Goal: Communication & Community: Answer question/provide support

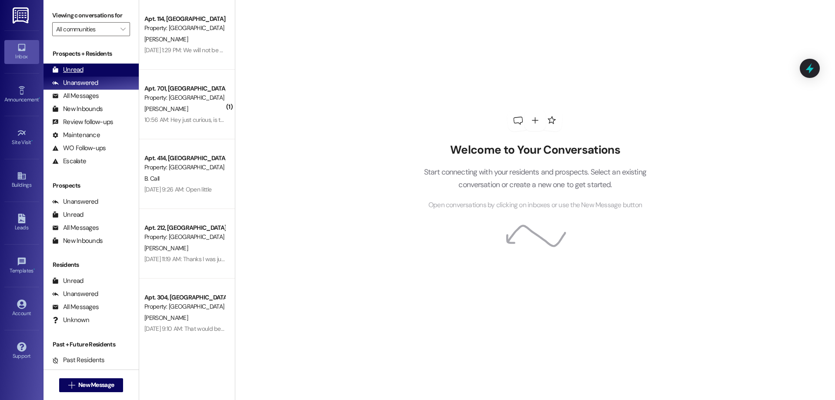
click at [91, 73] on div "Unread (0)" at bounding box center [90, 69] width 95 height 13
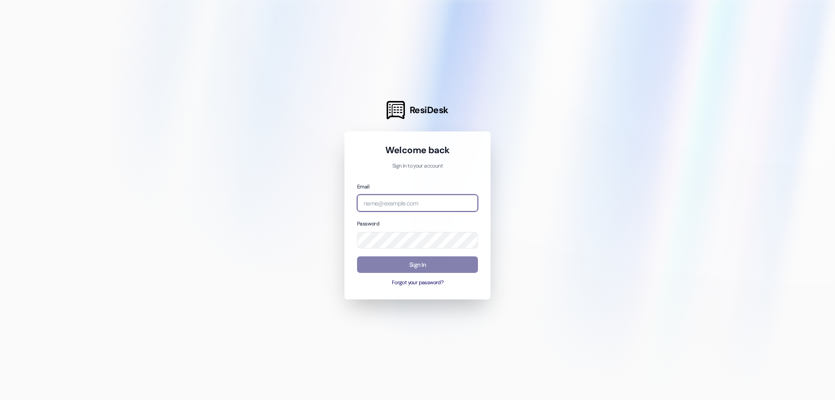
click at [387, 197] on input "email" at bounding box center [417, 202] width 121 height 17
type input "[EMAIL_ADDRESS][DOMAIN_NAME]"
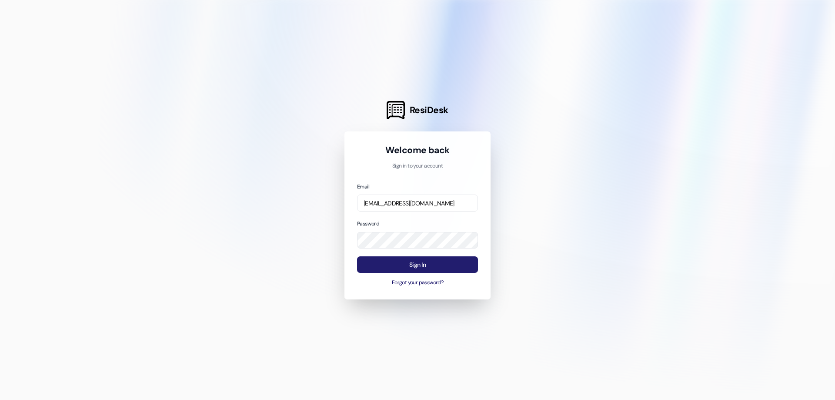
click at [429, 268] on button "Sign In" at bounding box center [417, 264] width 121 height 17
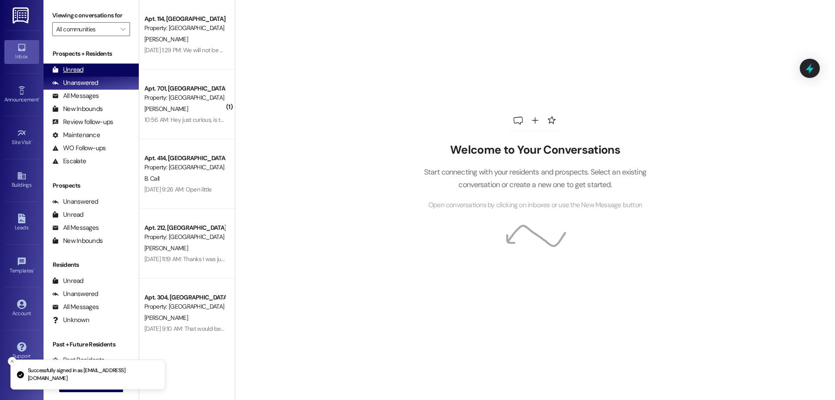
click at [98, 74] on div "Unread (0)" at bounding box center [90, 69] width 95 height 13
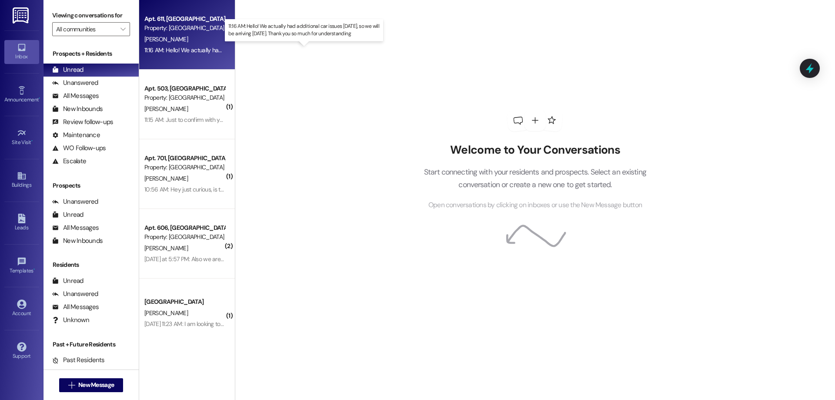
click at [194, 48] on div "11:16 AM: Hello! We actually had additional car issues [DATE], so we will be ar…" at bounding box center [303, 50] width 318 height 8
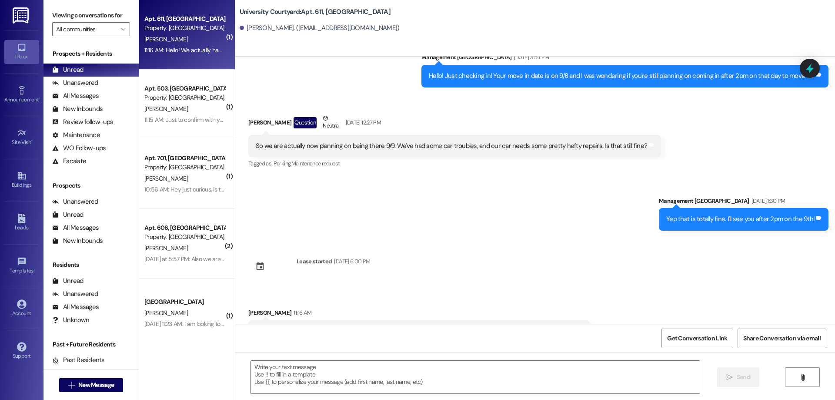
scroll to position [722, 0]
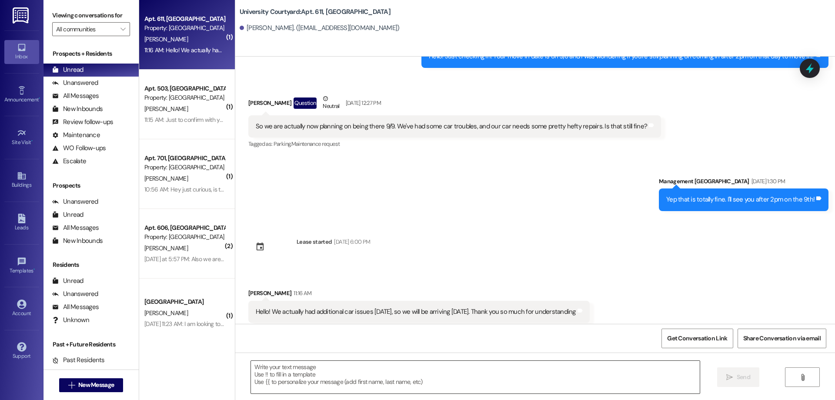
click at [313, 372] on textarea at bounding box center [475, 376] width 449 height 33
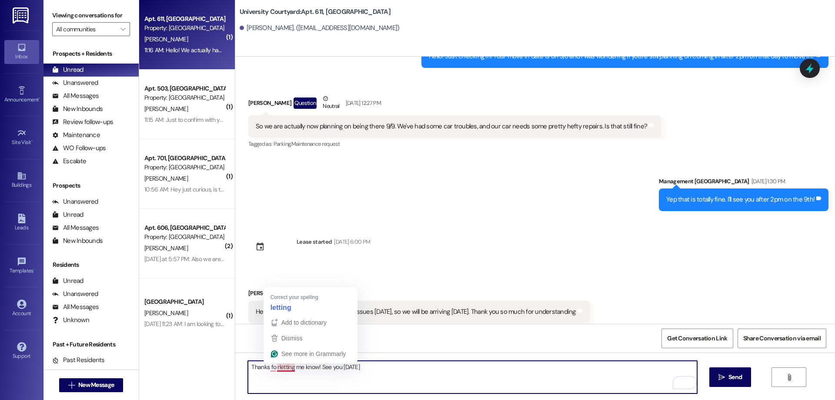
click at [270, 363] on textarea "Thanks fo rletting me know! See you [DATE]" at bounding box center [472, 376] width 449 height 33
type textarea "Thanks forletting me know! See you [DATE]"
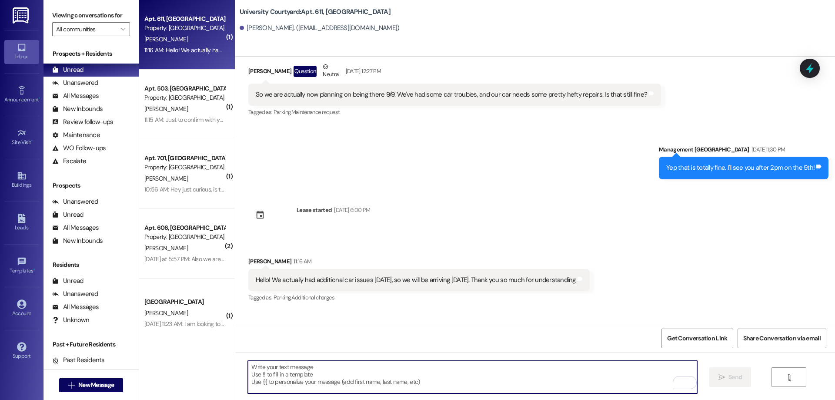
scroll to position [783, 0]
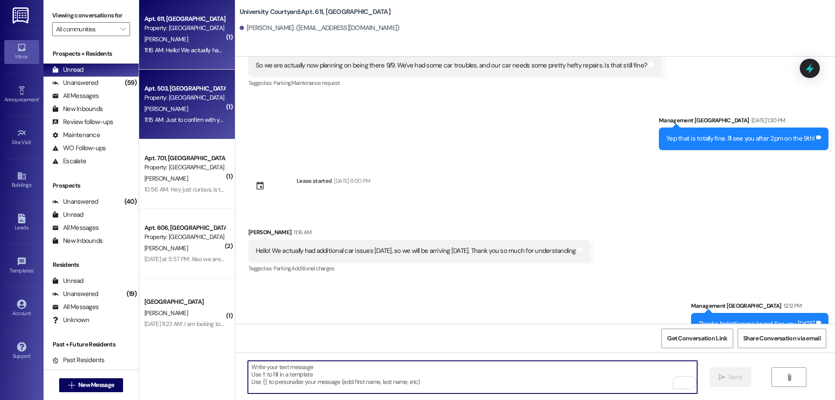
click at [183, 120] on div "11:15 AM: Just to confirm with you, this is [PERSON_NAME] in apartment 503. The…" at bounding box center [372, 120] width 456 height 8
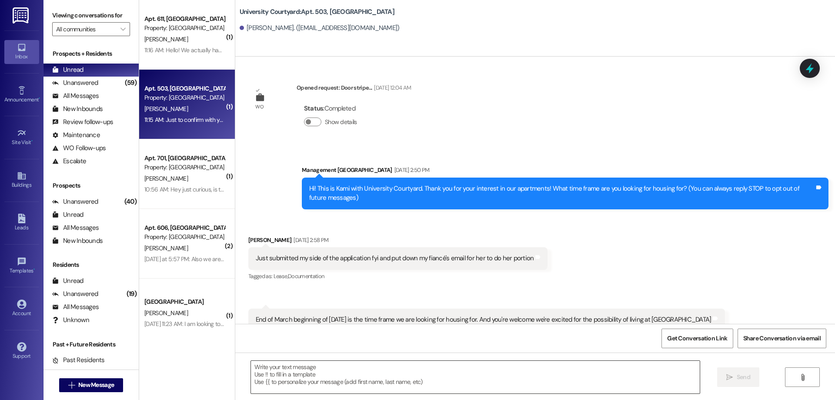
scroll to position [7352, 0]
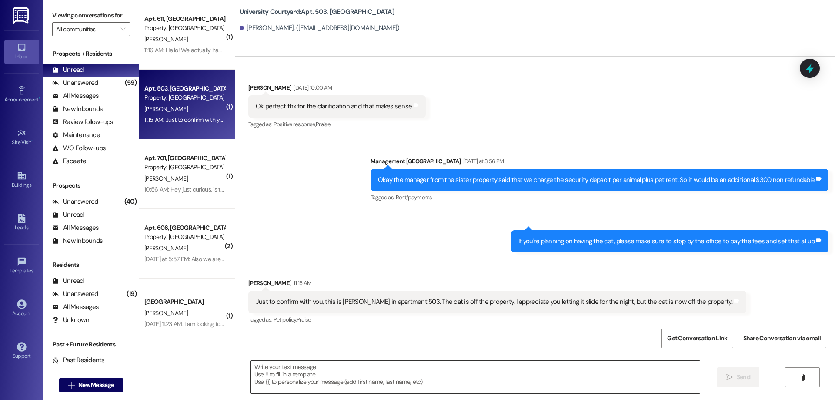
click at [370, 377] on textarea at bounding box center [475, 376] width 449 height 33
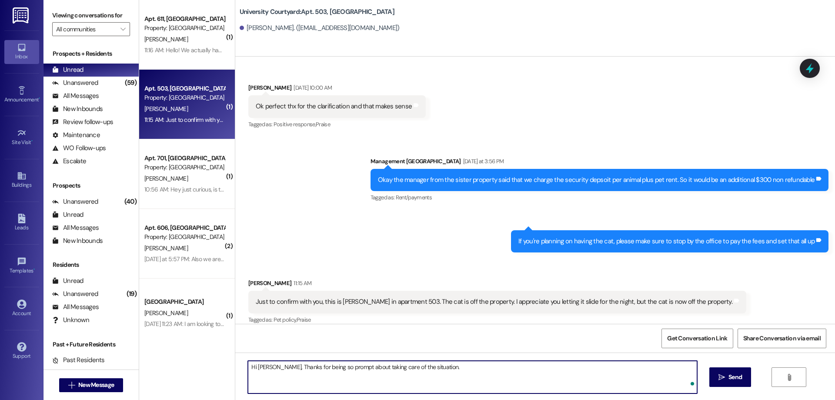
type textarea "Hi Dean, Thanks for being so prompt about taking care of the situation."
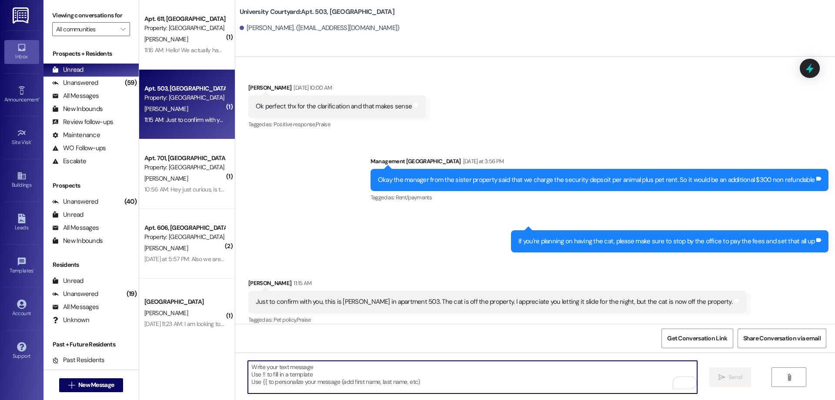
scroll to position [7351, 0]
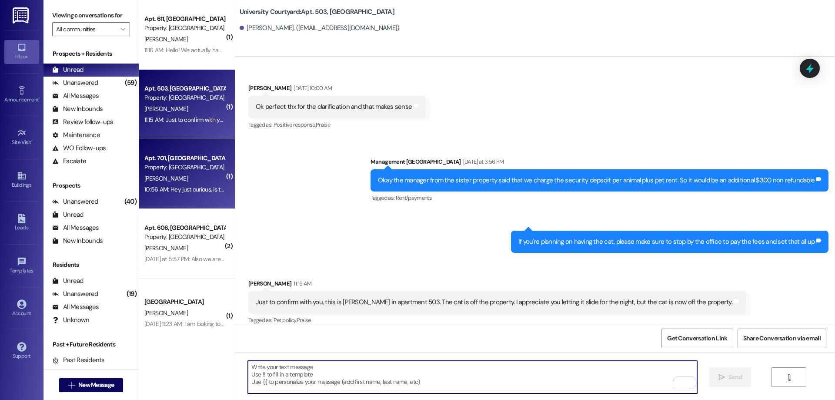
click at [190, 182] on div "[PERSON_NAME]" at bounding box center [184, 178] width 82 height 11
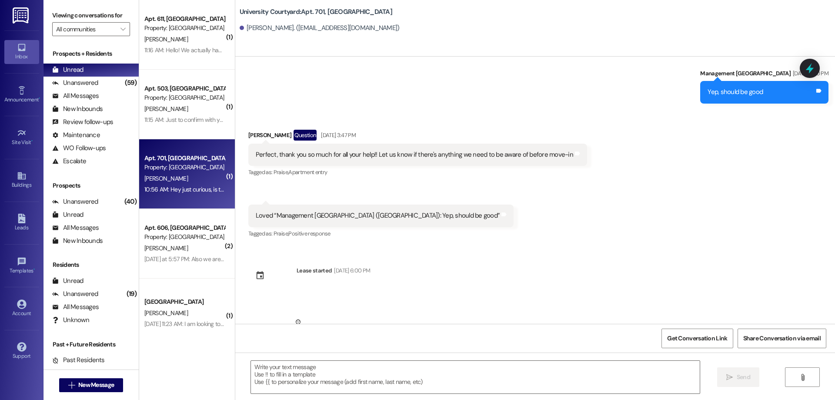
scroll to position [3173, 0]
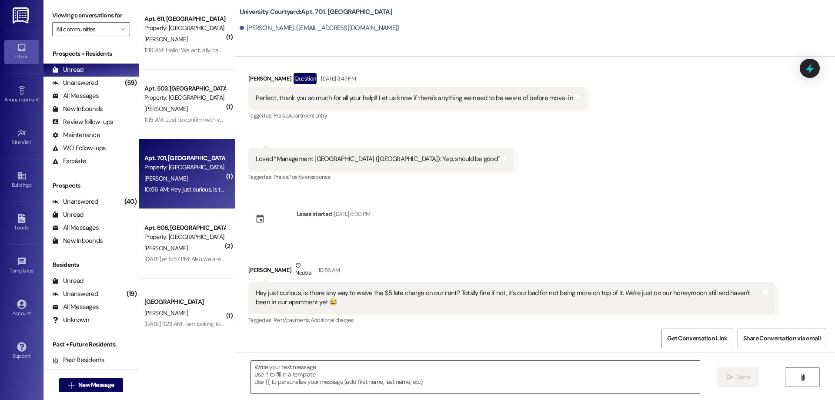
click at [532, 369] on textarea at bounding box center [475, 376] width 449 height 33
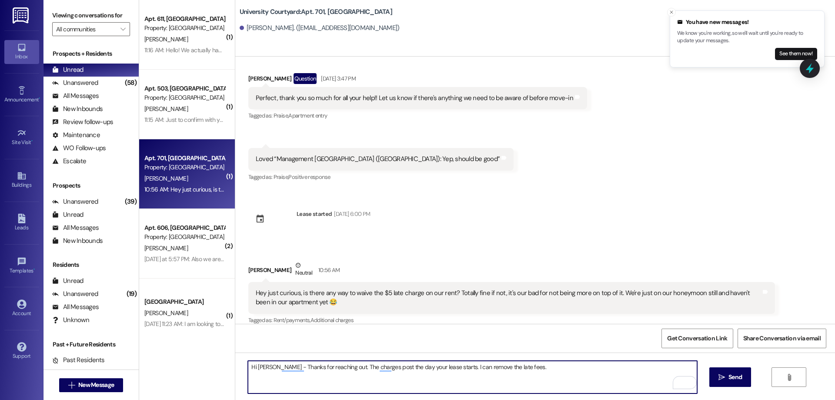
click at [525, 366] on textarea "Hi Elizabeth - Thanks for reaching out. The charges post the day your lease sta…" at bounding box center [472, 376] width 449 height 33
type textarea "Hi Elizabeth - Thanks for reaching out. The charges post the day your lease sta…"
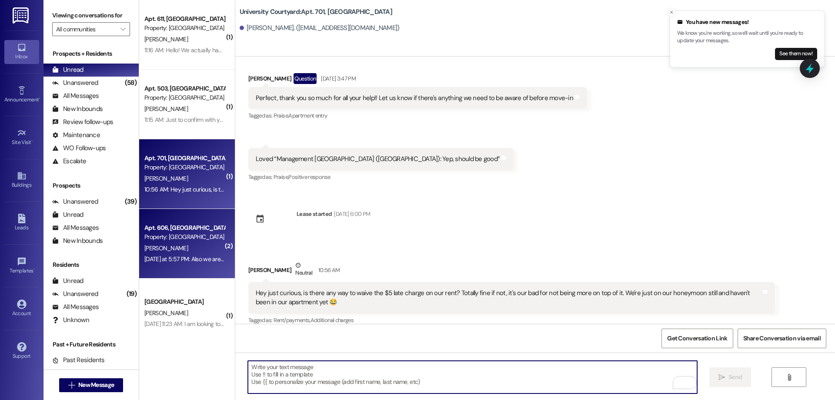
click at [193, 260] on div "Yesterday at 5:57 PM: Also we are getting back to rexburg a little later than w…" at bounding box center [482, 259] width 676 height 8
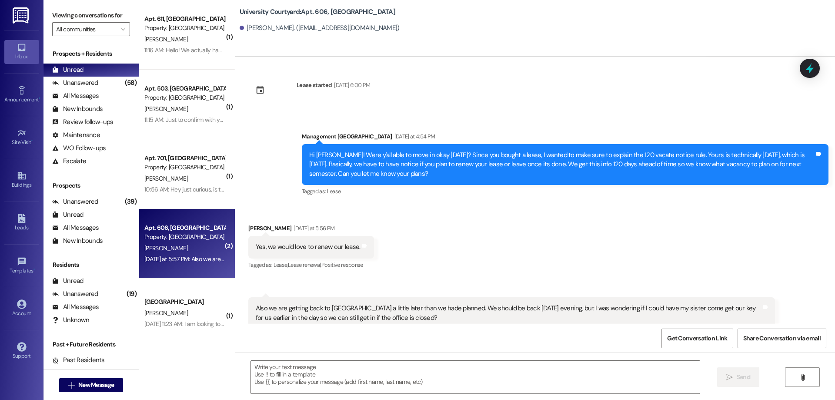
scroll to position [3858, 0]
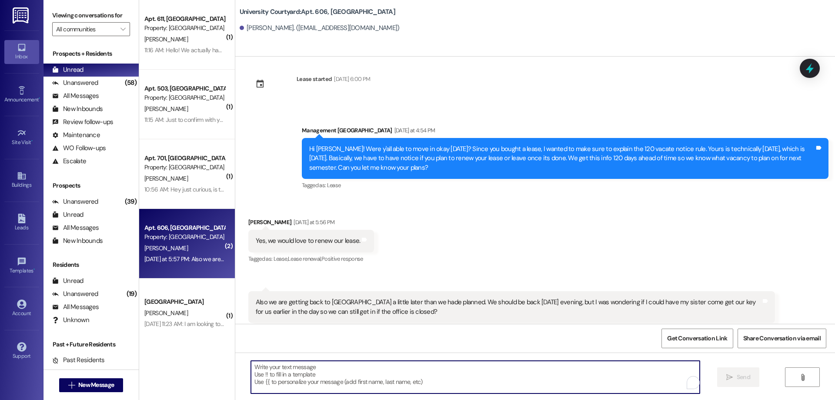
click at [323, 374] on textarea "To enrich screen reader interactions, please activate Accessibility in Grammarl…" at bounding box center [475, 376] width 449 height 33
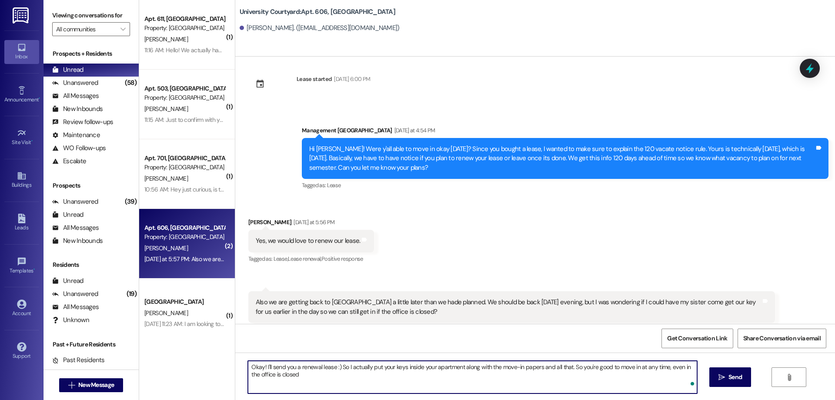
type textarea "Okay! I'll send you a renewal lease :) So I actually put your keys inside your …"
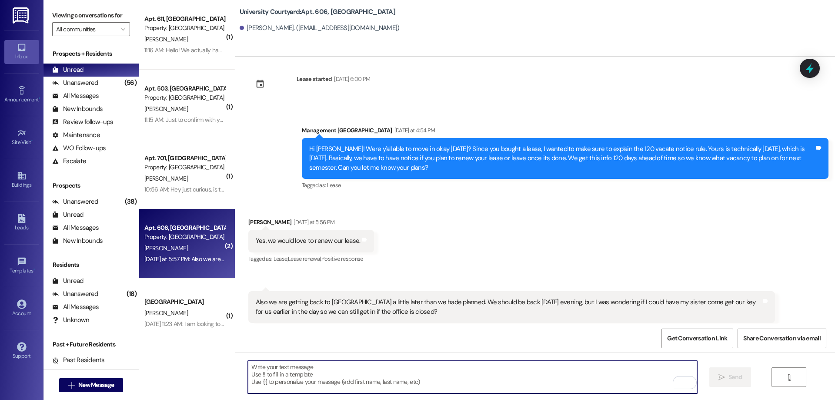
scroll to position [3928, 0]
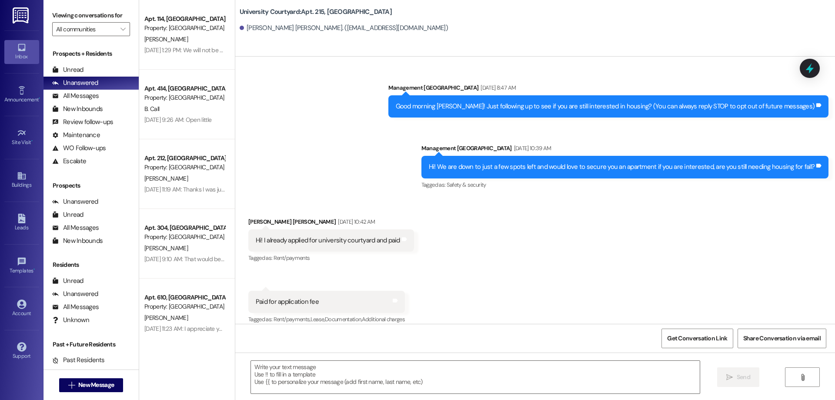
scroll to position [3924, 0]
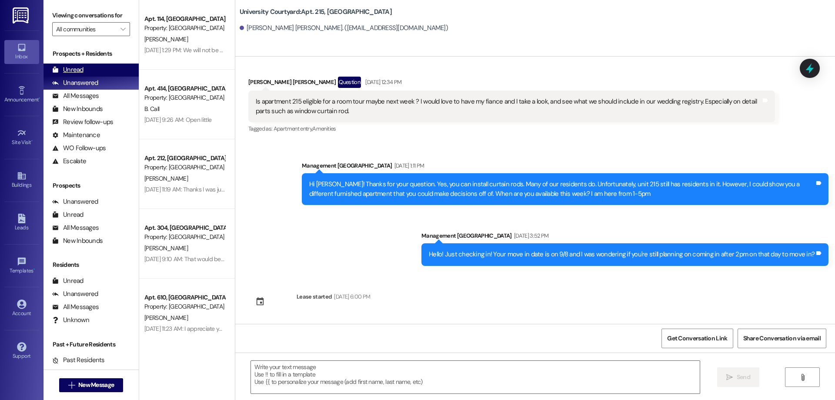
click at [110, 71] on div "Unread (0)" at bounding box center [90, 69] width 95 height 13
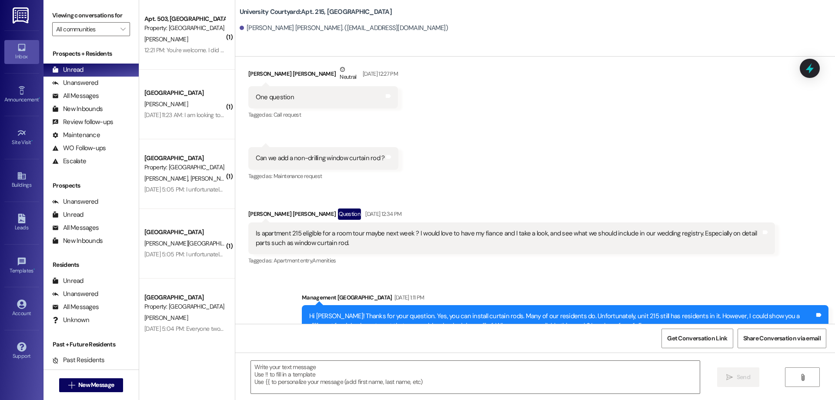
scroll to position [3742, 0]
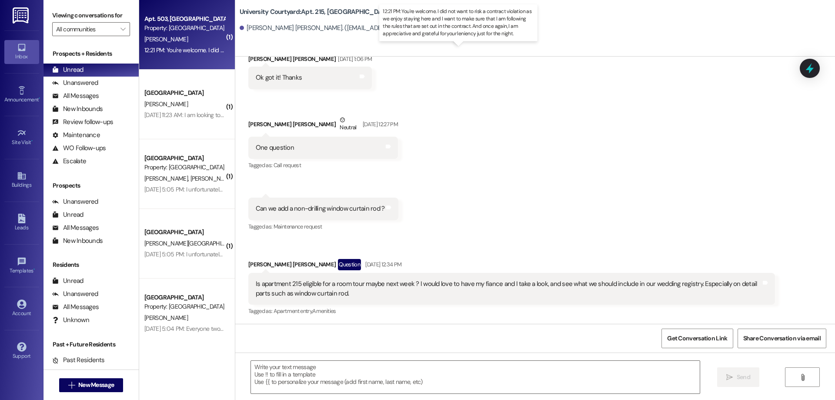
click at [181, 50] on div "12:21 PM: You're welcome. I did not want to risk a contract violation as we enj…" at bounding box center [466, 50] width 644 height 8
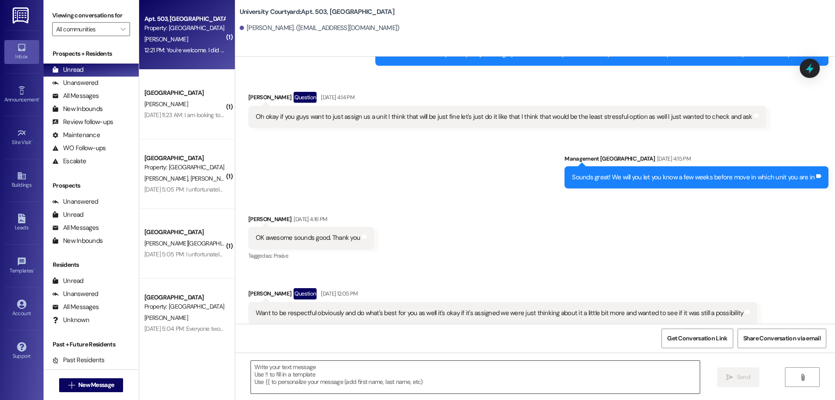
scroll to position [7504, 0]
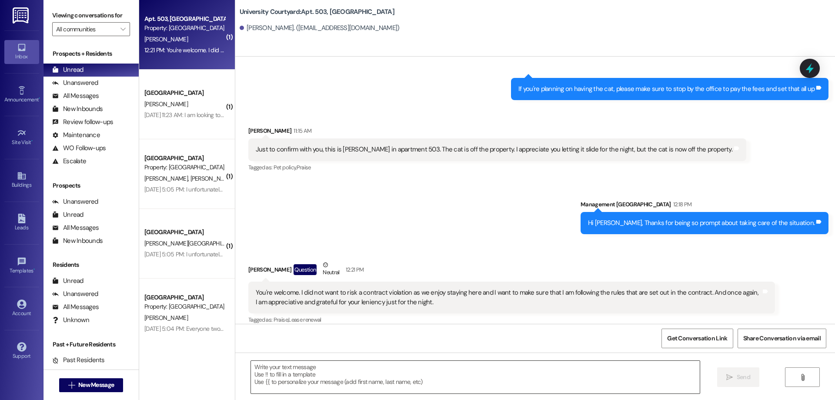
click at [390, 381] on textarea at bounding box center [475, 376] width 449 height 33
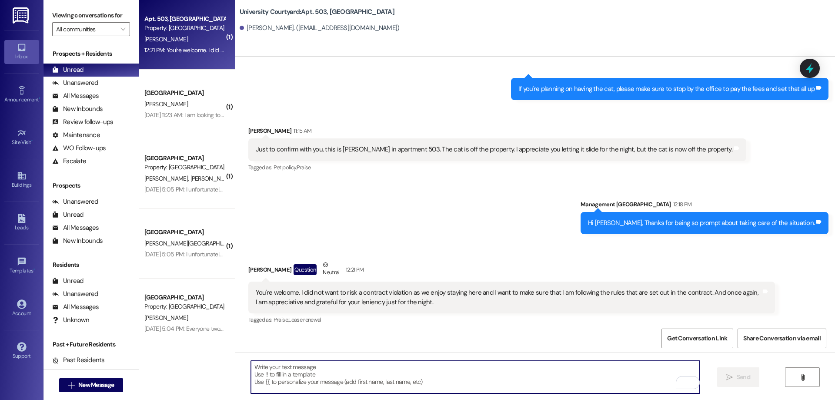
type textarea "f"
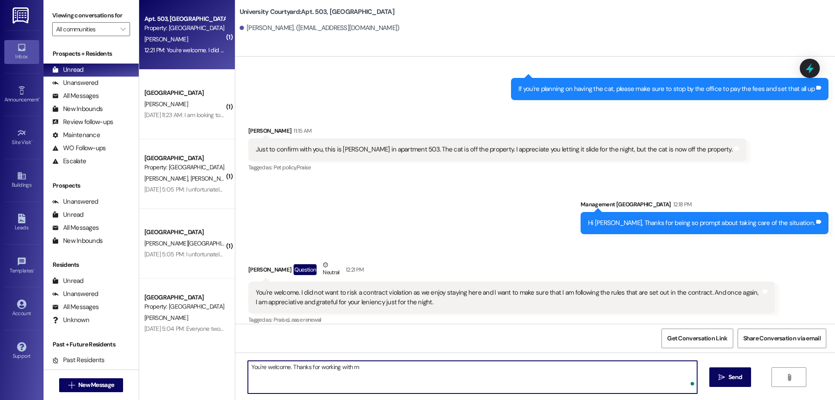
type textarea "You're welcome. Thanks for working with me"
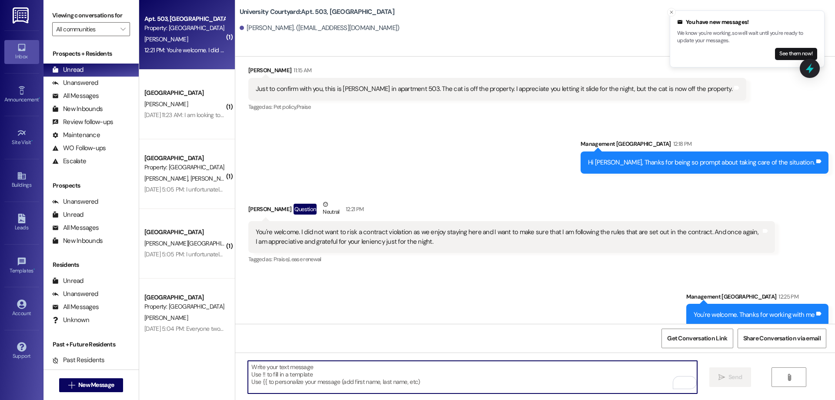
scroll to position [7625, 0]
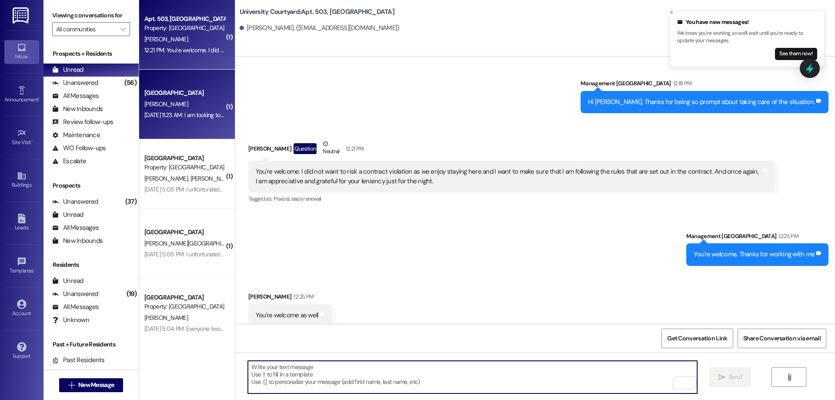
click at [183, 107] on div "[PERSON_NAME]" at bounding box center [184, 104] width 82 height 11
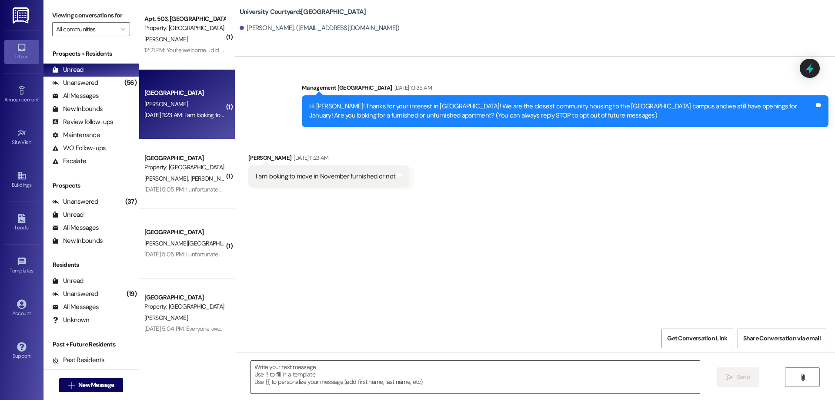
scroll to position [0, 0]
click at [335, 376] on textarea at bounding box center [475, 376] width 449 height 33
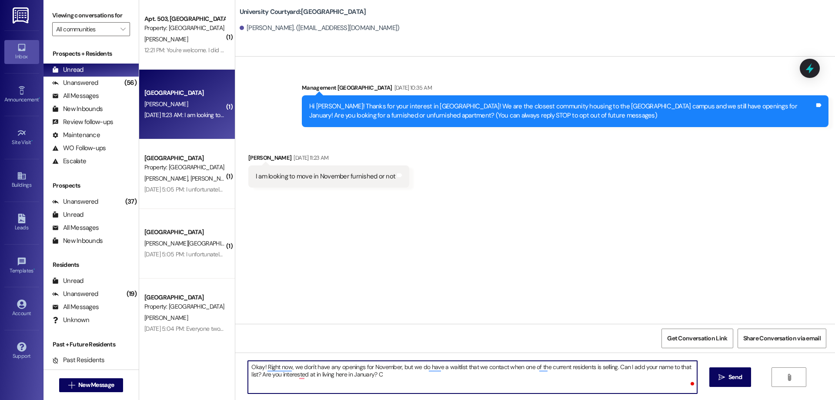
type textarea "Okay! Right now, we don't have any openings for November, but we do have a wait…"
